Goal: Task Accomplishment & Management: Use online tool/utility

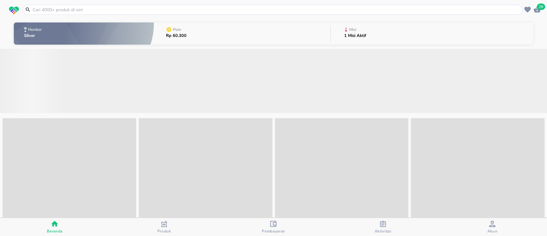
click at [377, 33] on button "Misi 1 Misi Aktif" at bounding box center [432, 33] width 203 height 25
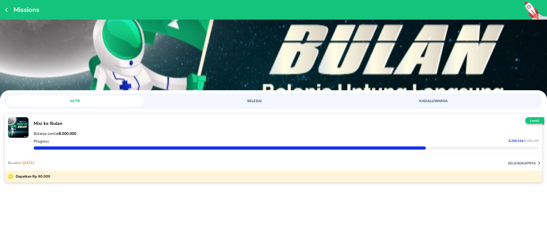
click at [84, 157] on div "Berakhir: [DATE] selengkapnya" at bounding box center [274, 162] width 538 height 15
